Goal: Task Accomplishment & Management: Complete application form

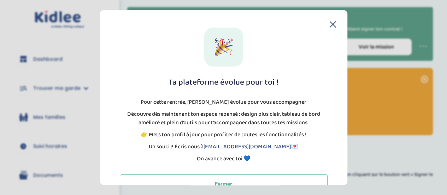
scroll to position [19, 0]
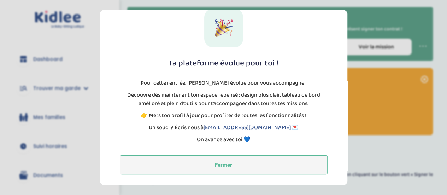
click at [231, 163] on button "Fermer" at bounding box center [224, 164] width 208 height 19
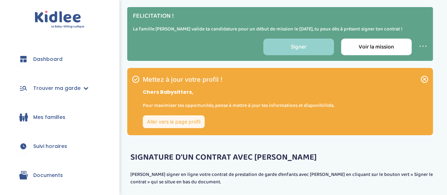
scroll to position [0, 0]
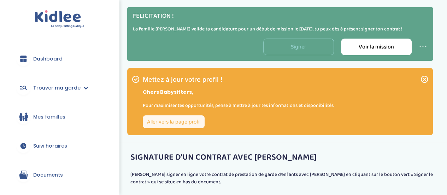
click at [321, 51] on link "Signer" at bounding box center [298, 46] width 71 height 17
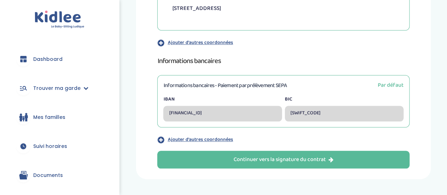
scroll to position [366, 0]
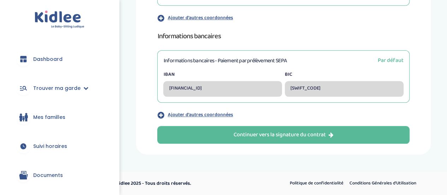
click at [252, 183] on p "© Kidlee 2025 - Tous droits réservés." at bounding box center [183, 182] width 142 height 7
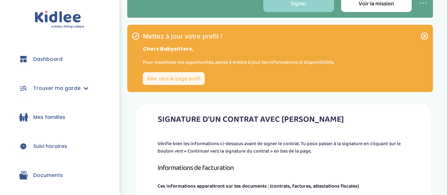
scroll to position [0, 0]
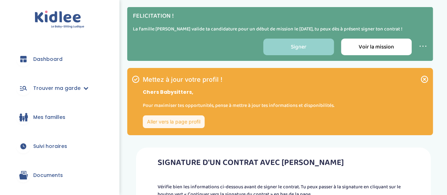
click at [261, 104] on div "Mettez à jour votre profil ! Chers Babysitters, Pour maximiser tes opportunités…" at bounding box center [238, 101] width 191 height 53
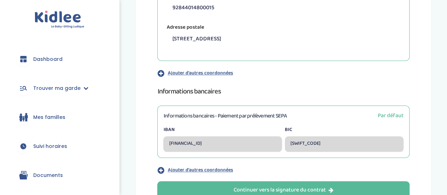
scroll to position [366, 0]
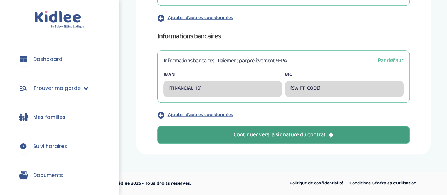
click at [248, 133] on div "Continuer vers la signature du contrat" at bounding box center [283, 135] width 100 height 8
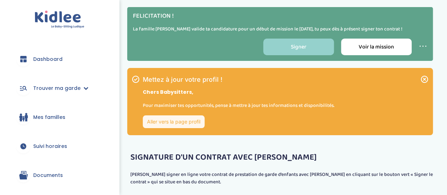
scroll to position [362, 0]
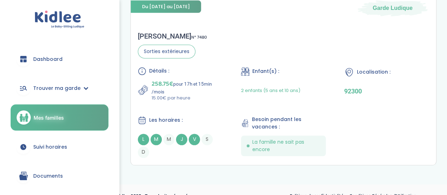
scroll to position [326, 0]
